Goal: Navigation & Orientation: Find specific page/section

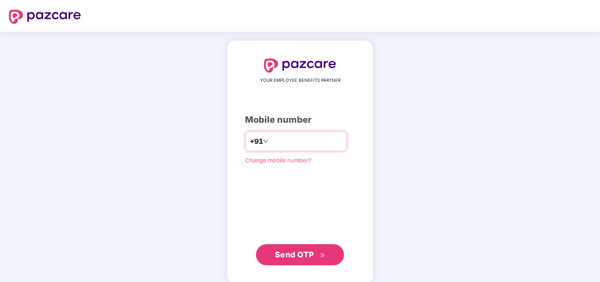
type input "**********"
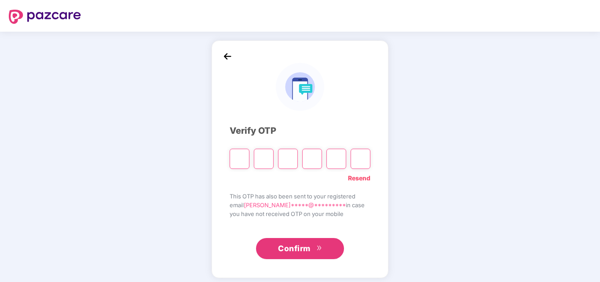
type input "*"
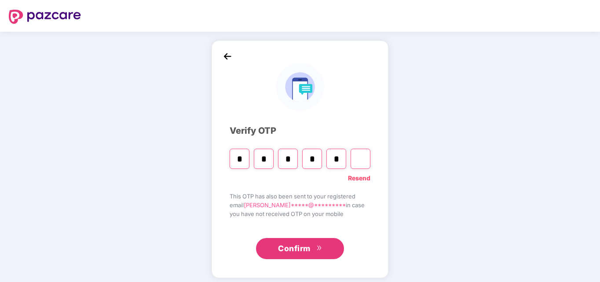
type input "*"
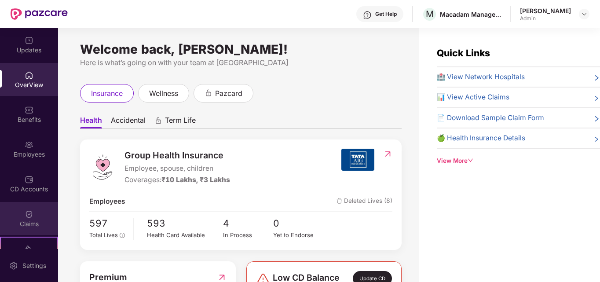
click at [30, 209] on div at bounding box center [29, 213] width 9 height 9
